Goal: Task Accomplishment & Management: Use online tool/utility

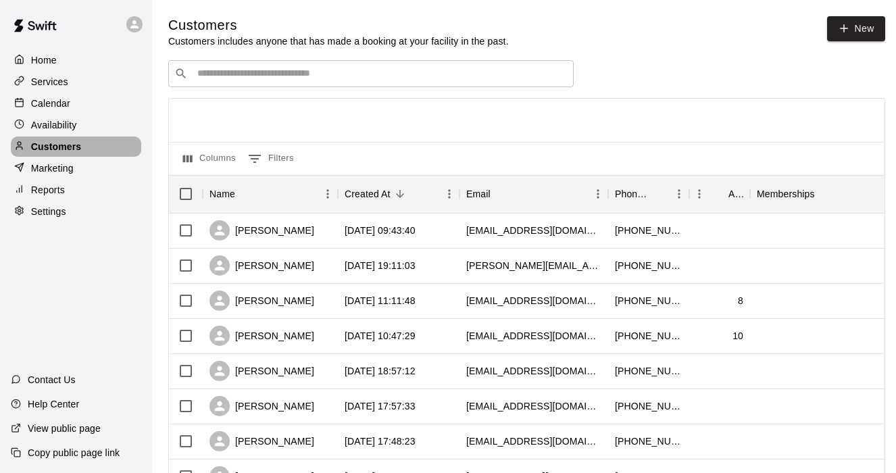
click at [49, 147] on p "Customers" at bounding box center [56, 147] width 50 height 14
click at [55, 99] on p "Calendar" at bounding box center [50, 104] width 39 height 14
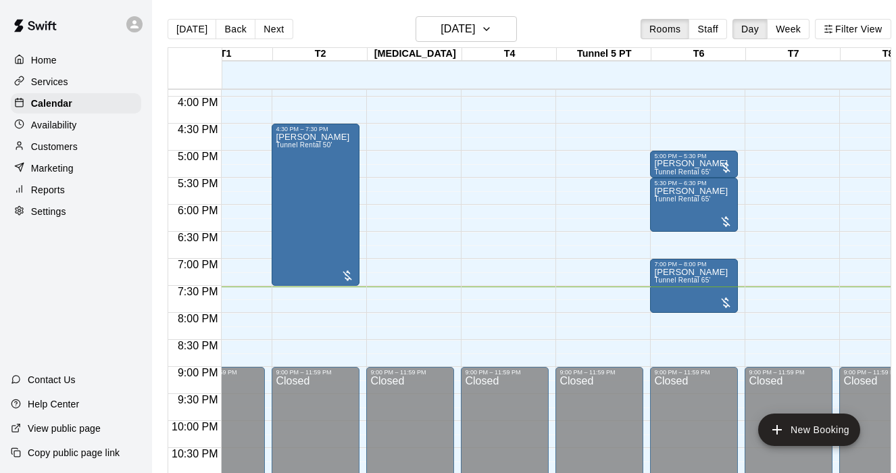
scroll to position [856, 44]
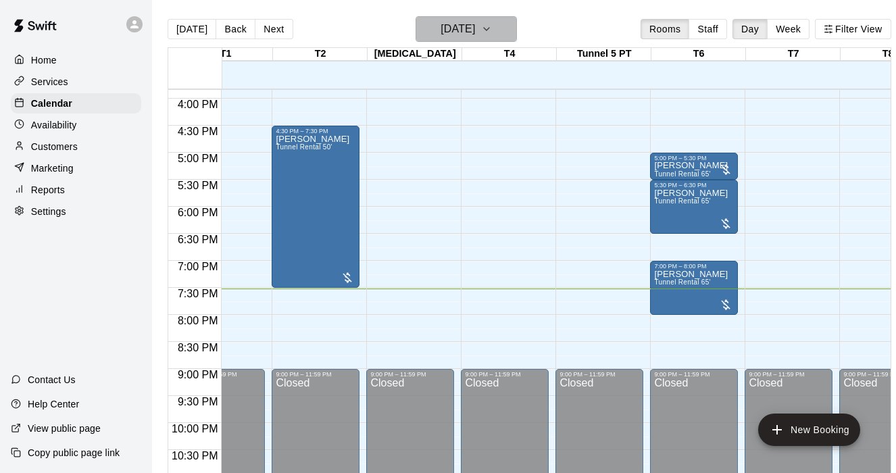
click at [492, 28] on icon "button" at bounding box center [486, 29] width 11 height 16
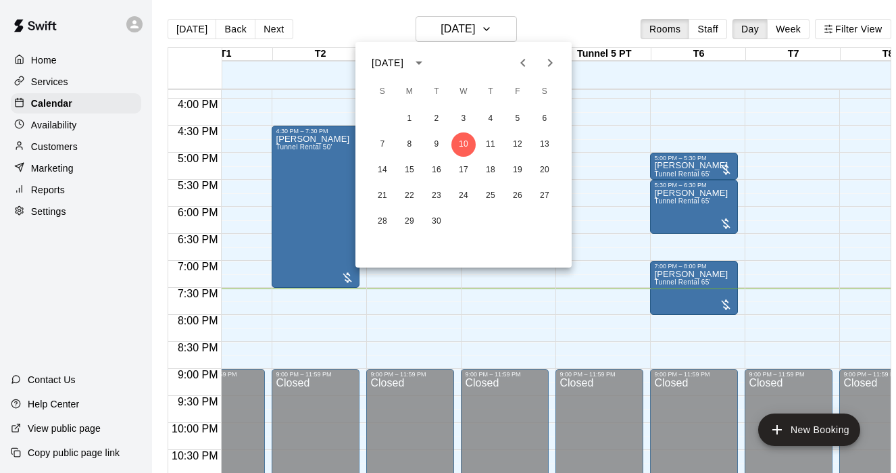
click at [554, 57] on icon "Next month" at bounding box center [550, 63] width 16 height 16
click at [553, 59] on icon "Next month" at bounding box center [550, 63] width 16 height 16
click at [461, 143] on button "5" at bounding box center [463, 144] width 24 height 24
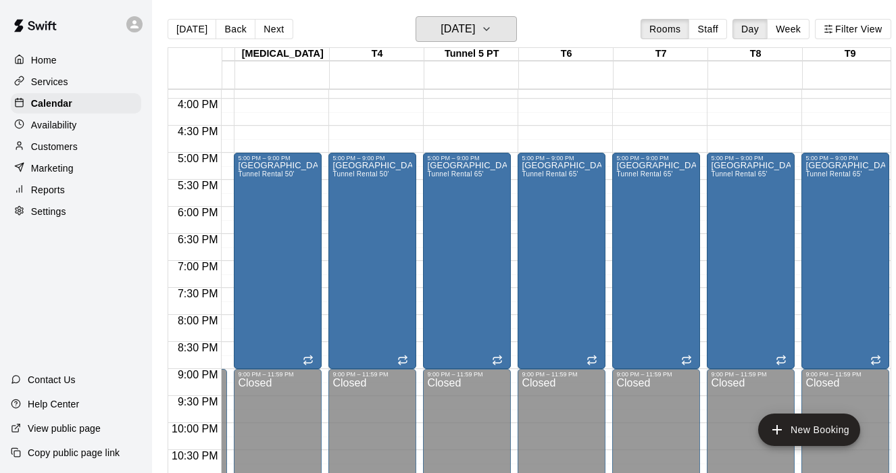
scroll to position [0, 0]
